Goal: Information Seeking & Learning: Understand process/instructions

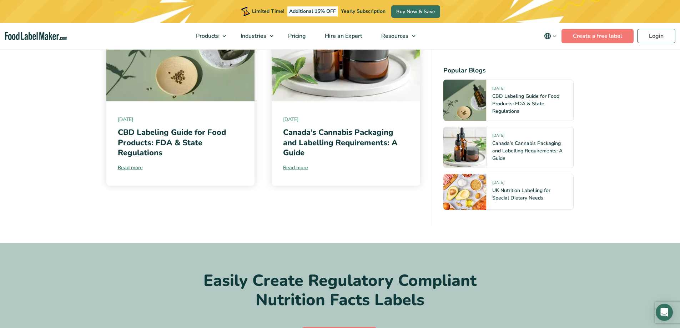
scroll to position [3535, 0]
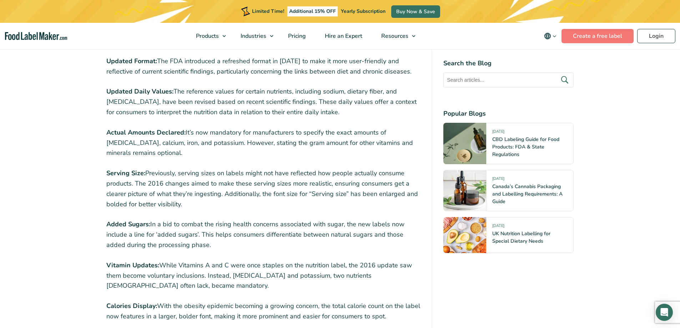
scroll to position [1000, 0]
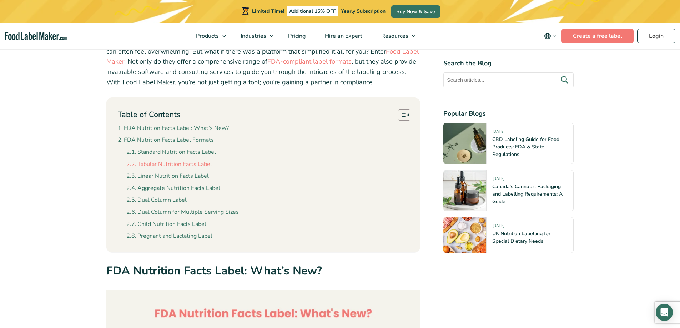
click at [184, 162] on link "Tabular Nutrition Facts Label" at bounding box center [169, 164] width 86 height 9
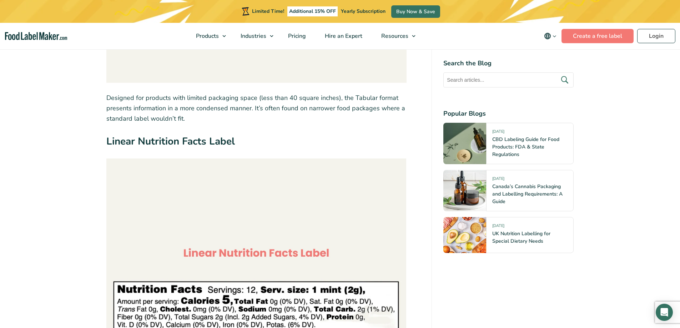
scroll to position [2008, 0]
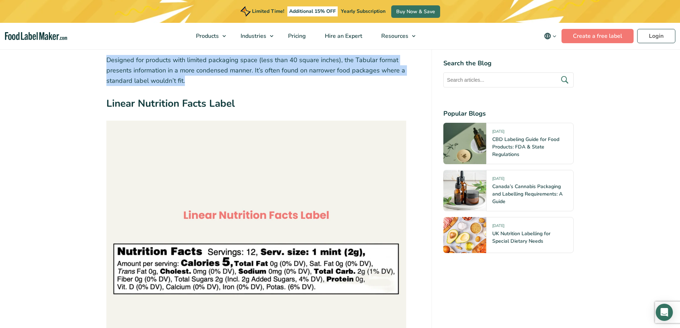
drag, startPoint x: 102, startPoint y: 61, endPoint x: 363, endPoint y: 84, distance: 262.4
copy p "Designed for products with limited packaging space (less than 40 square inches)…"
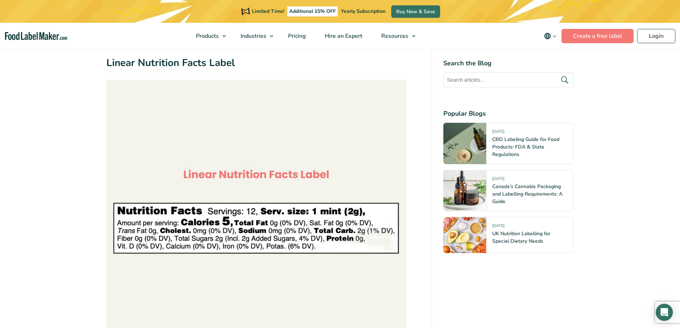
scroll to position [2080, 0]
